Goal: Task Accomplishment & Management: Complete application form

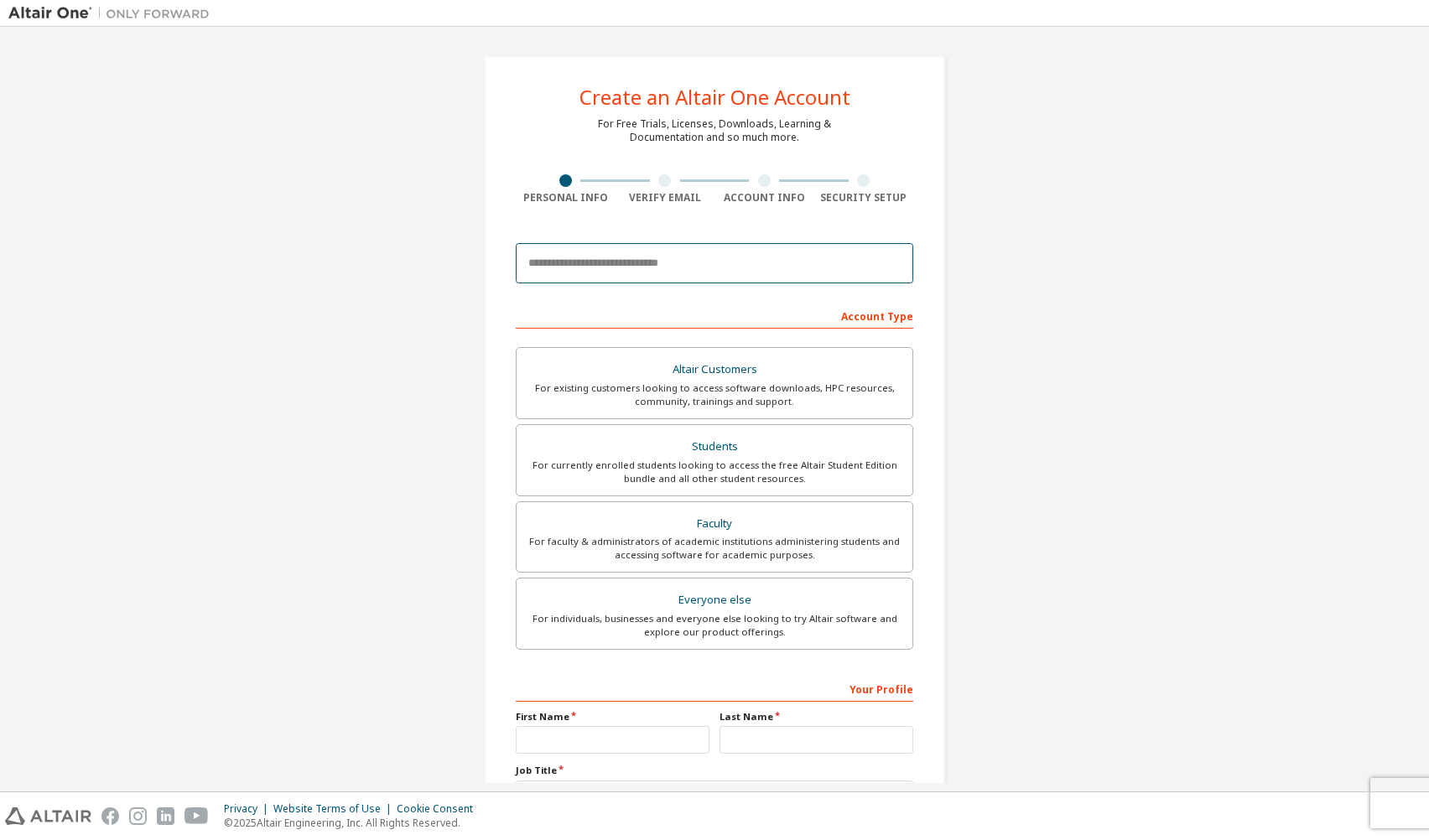
click at [567, 265] on input "email" at bounding box center [714, 263] width 398 height 40
type input "**********"
type input "*******"
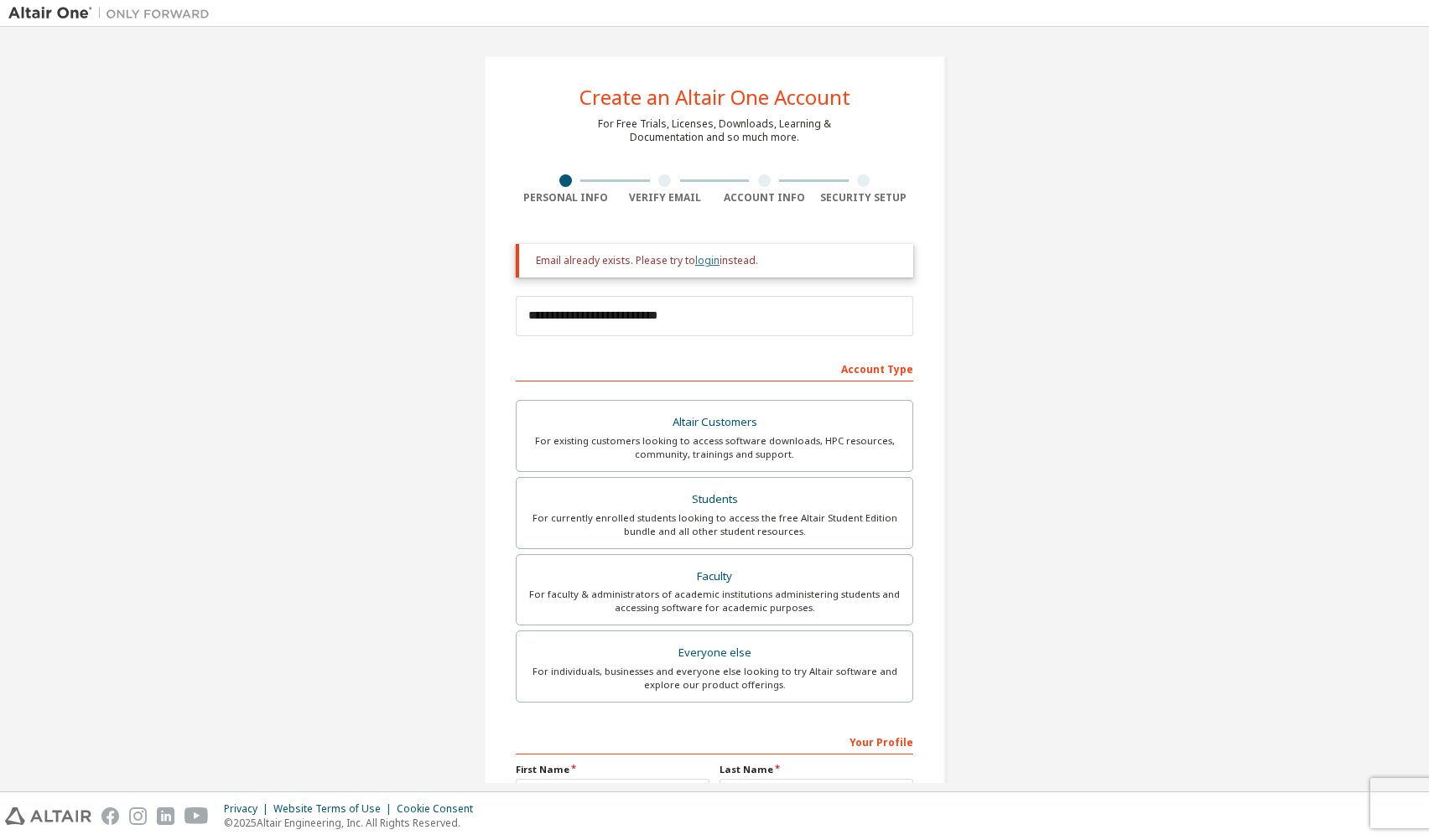
click at [698, 257] on link "login" at bounding box center [707, 261] width 24 height 14
